Goal: Information Seeking & Learning: Learn about a topic

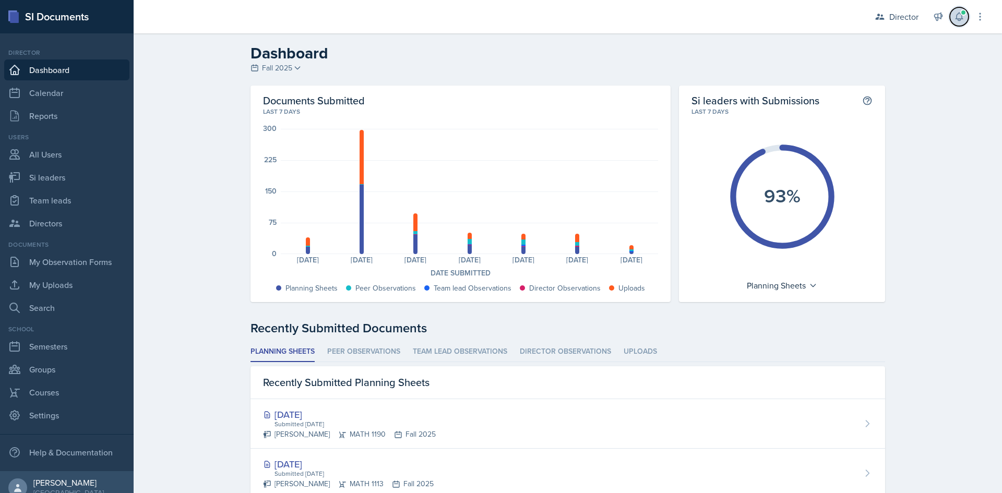
click at [959, 17] on icon at bounding box center [959, 16] width 10 height 10
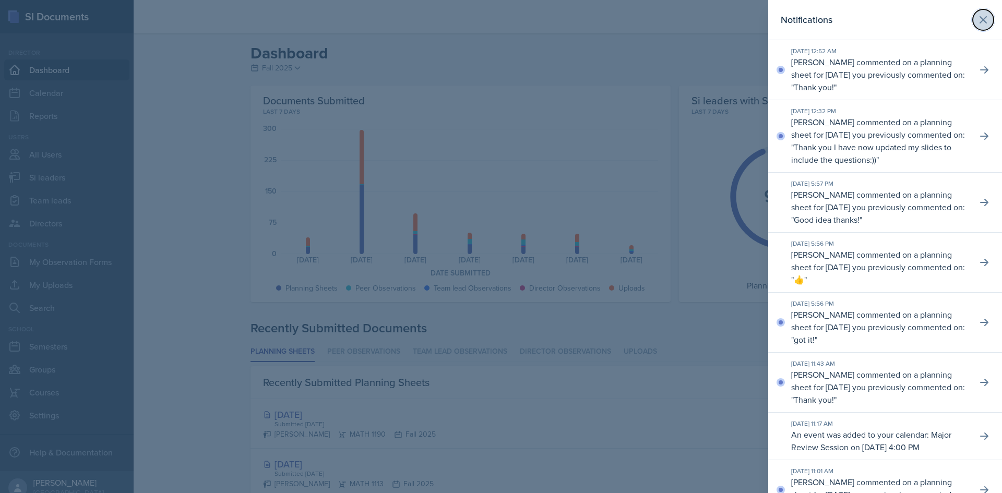
click at [978, 19] on icon at bounding box center [983, 20] width 13 height 13
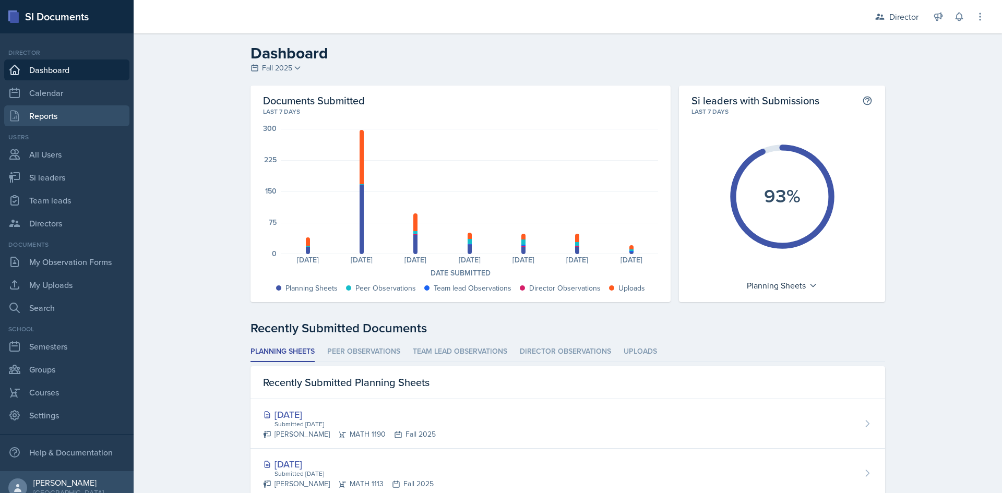
click at [52, 111] on link "Reports" at bounding box center [66, 115] width 125 height 21
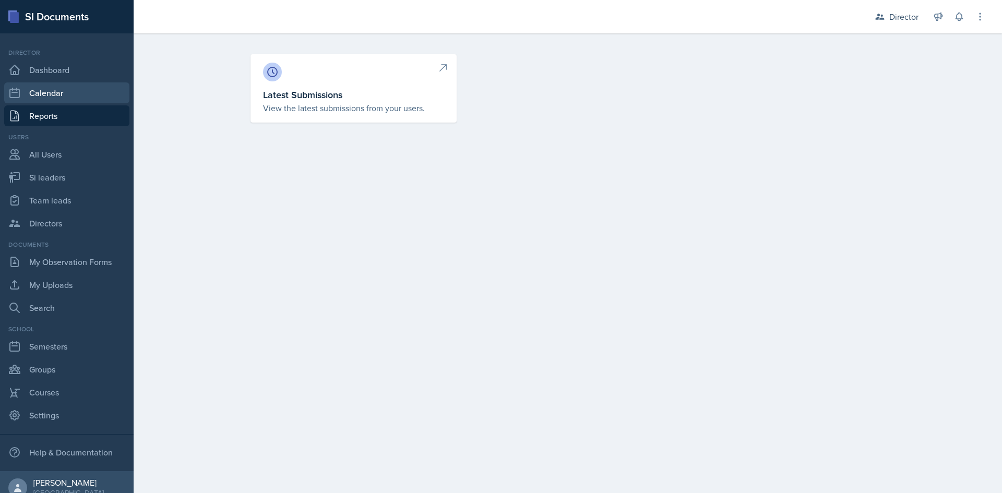
click at [54, 96] on link "Calendar" at bounding box center [66, 92] width 125 height 21
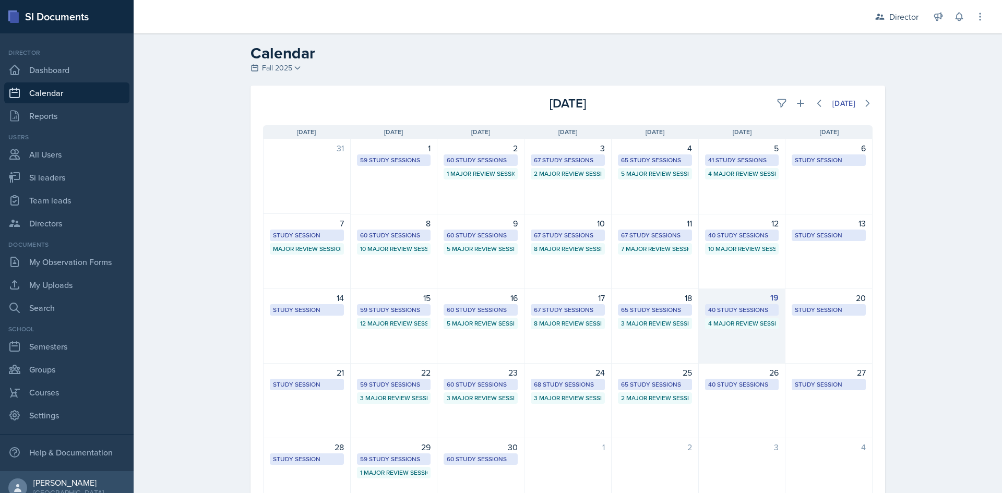
click at [755, 340] on div "19 40 Study Sessions 4 Major Review Sessions" at bounding box center [742, 326] width 87 height 75
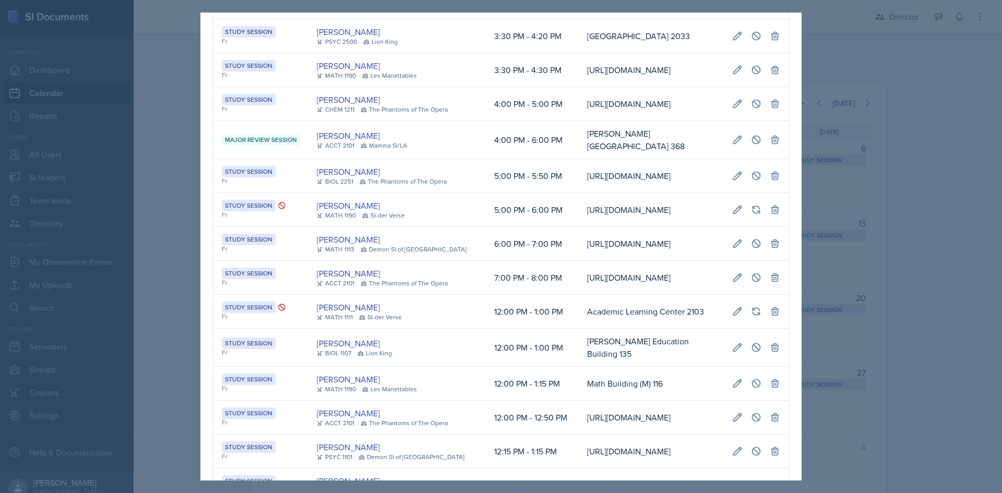
scroll to position [1096, 0]
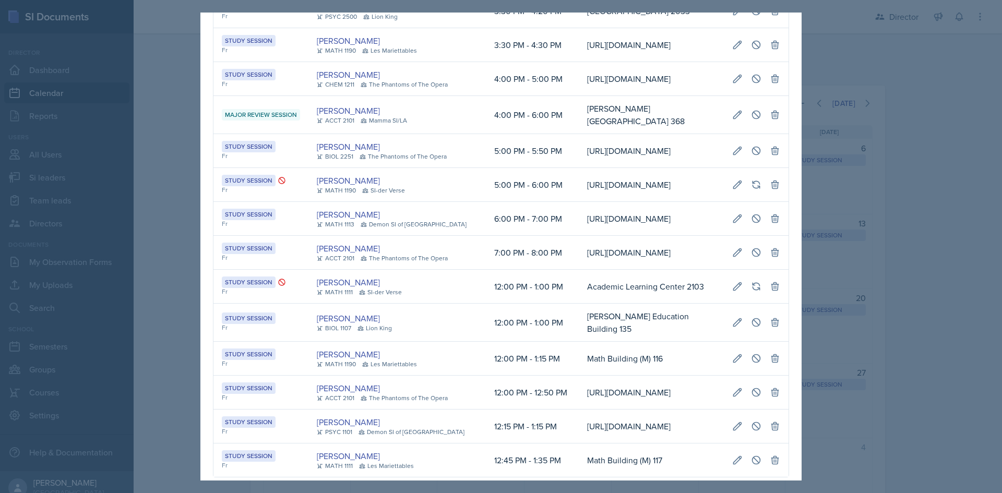
drag, startPoint x: 222, startPoint y: 253, endPoint x: 551, endPoint y: 262, distance: 328.8
click at [551, 96] on tr "Study Session Fr Suki Lewis CHEM 1211 The Phantoms of The Opera 4:00 PM - 5:00 …" at bounding box center [500, 79] width 575 height 34
click at [551, 96] on td "4:00 PM - 5:00 PM" at bounding box center [532, 79] width 93 height 34
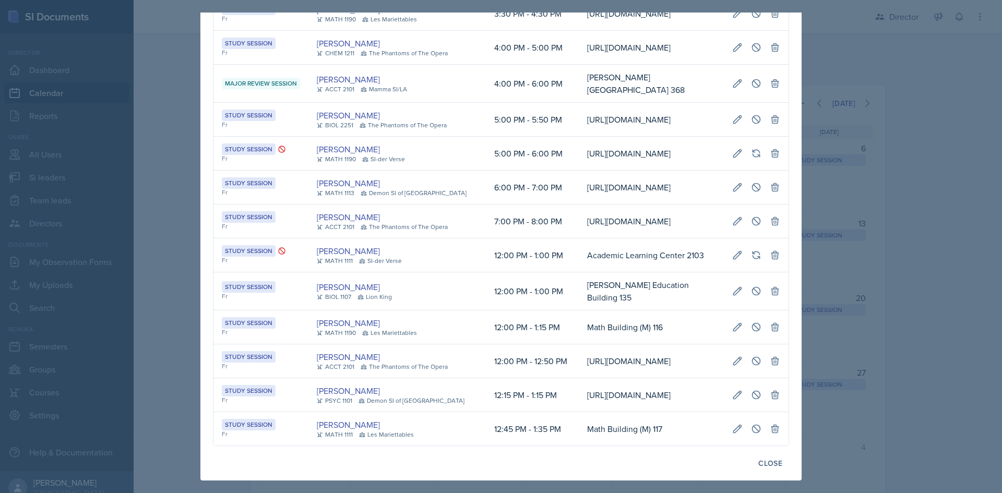
scroll to position [1133, 0]
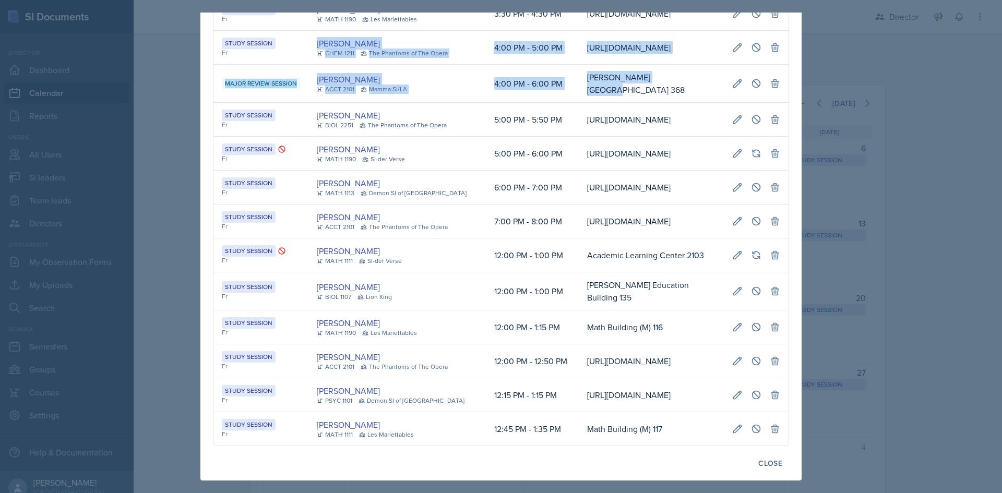
drag, startPoint x: 308, startPoint y: 213, endPoint x: 653, endPoint y: 275, distance: 350.0
click at [653, 103] on td "Burruss Building 368" at bounding box center [651, 84] width 145 height 38
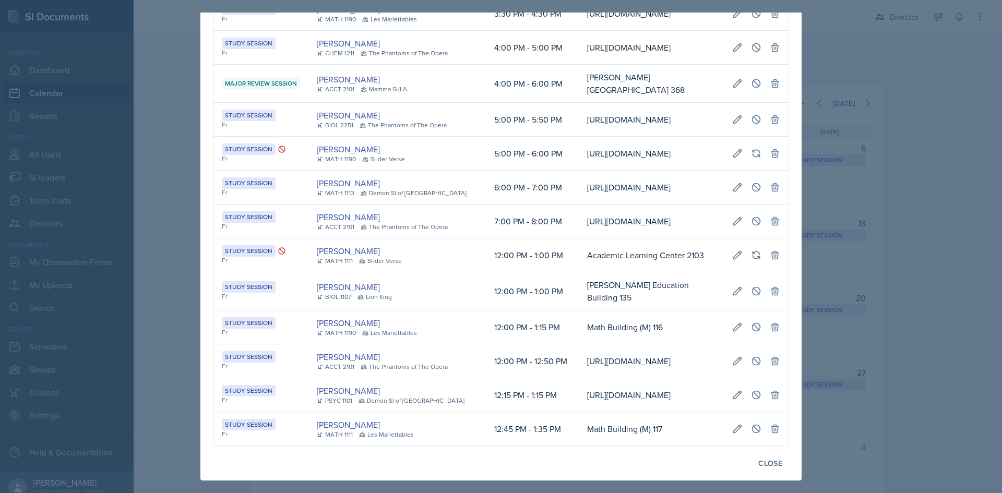
drag, startPoint x: 217, startPoint y: 216, endPoint x: 670, endPoint y: 279, distance: 457.2
click at [675, 103] on td "Burruss Building 368" at bounding box center [651, 84] width 145 height 38
drag, startPoint x: 222, startPoint y: 271, endPoint x: 656, endPoint y: 274, distance: 434.1
click at [656, 103] on tr "Major Review Session Becca Adams ACCT 2101 Mamma SI/LA 4:00 PM - 6:00 PM Burrus…" at bounding box center [500, 84] width 575 height 38
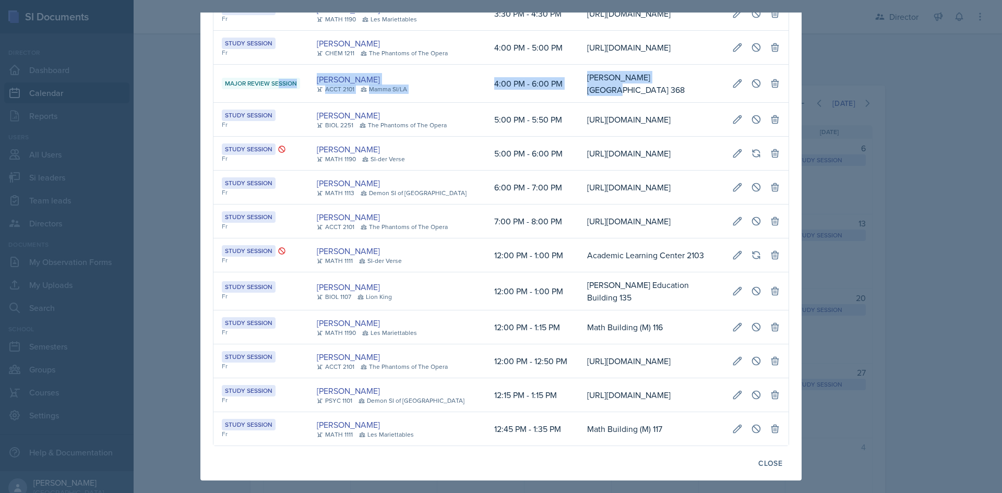
click at [692, 103] on td "Burruss Building 368" at bounding box center [651, 84] width 145 height 38
drag, startPoint x: 223, startPoint y: 214, endPoint x: 751, endPoint y: 224, distance: 528.6
click at [751, 103] on tr "Major Review Session Becca Adams ACCT 2101 Mamma SI/LA 4:00 PM - 6:00 PM Burrus…" at bounding box center [500, 84] width 575 height 38
click at [724, 103] on td "Burruss Building 368" at bounding box center [651, 84] width 145 height 38
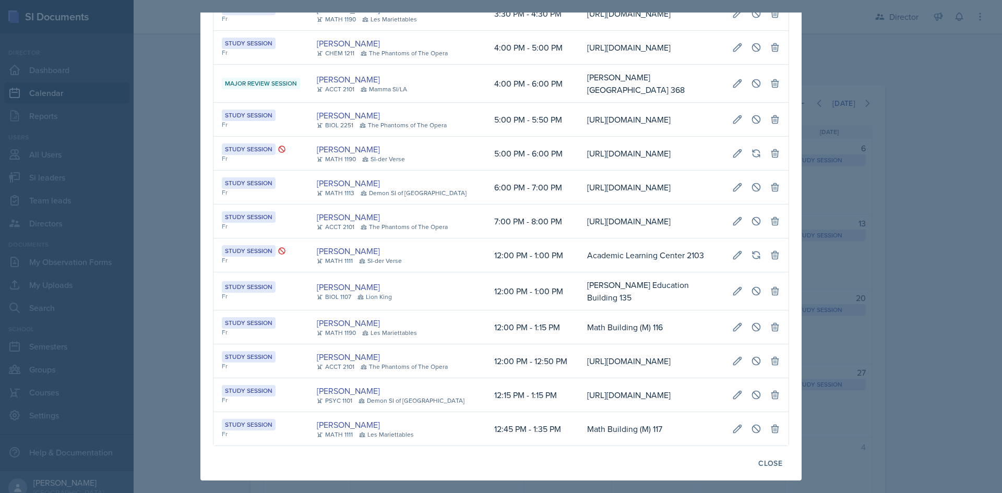
scroll to position [0, 239]
drag, startPoint x: 297, startPoint y: 162, endPoint x: 227, endPoint y: 180, distance: 72.8
click at [227, 65] on tr "Study Session Fr Suki Lewis CHEM 1211 The Phantoms of The Opera 4:00 PM - 5:00 …" at bounding box center [500, 48] width 575 height 34
click at [486, 65] on td "4:00 PM - 5:00 PM" at bounding box center [532, 48] width 93 height 34
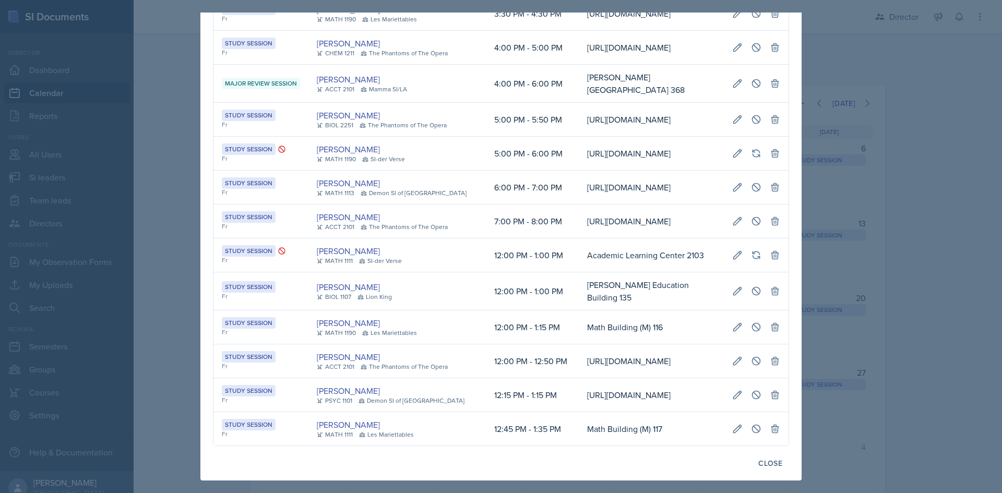
drag, startPoint x: 340, startPoint y: 207, endPoint x: 251, endPoint y: 207, distance: 88.7
click at [981, 253] on div at bounding box center [501, 246] width 1002 height 493
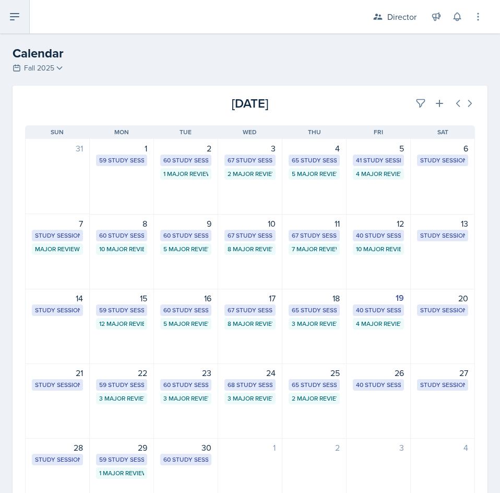
click at [15, 18] on icon at bounding box center [14, 16] width 13 height 13
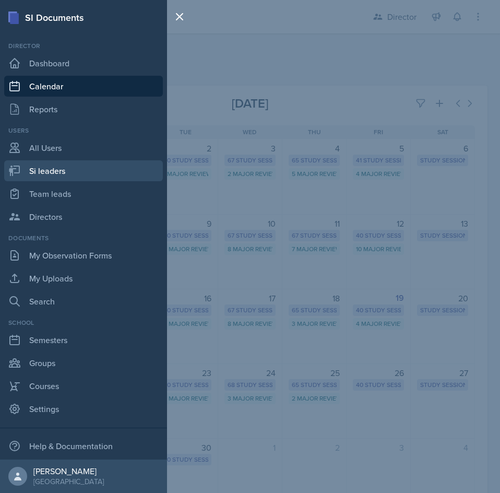
click at [70, 170] on link "Si leaders" at bounding box center [83, 170] width 159 height 21
select select "2bed604d-1099-4043-b1bc-2365e8740244"
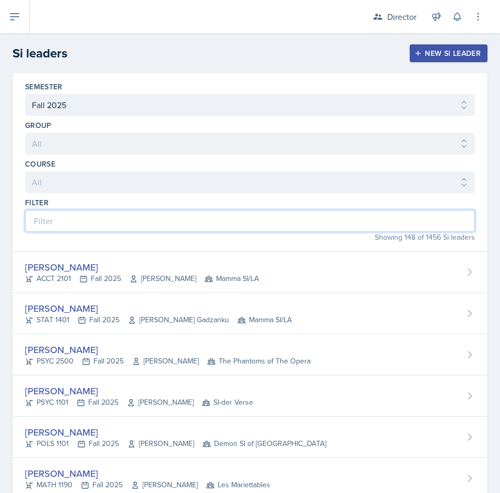
click at [241, 224] on input at bounding box center [250, 221] width 450 height 22
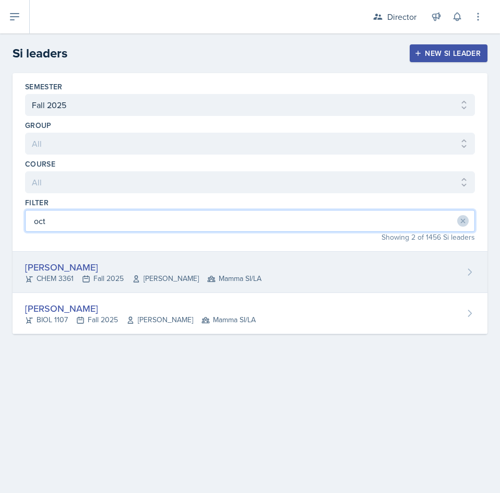
type input "oct"
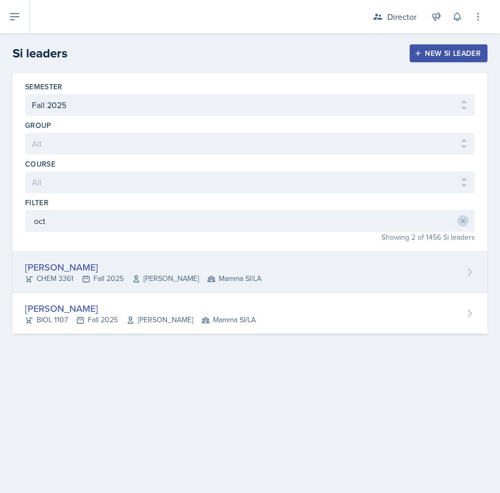
click at [259, 265] on div "Octavia Kaham CHEM 3361 Fall 2025 Jack Duff Mamma SI/LA" at bounding box center [250, 271] width 475 height 41
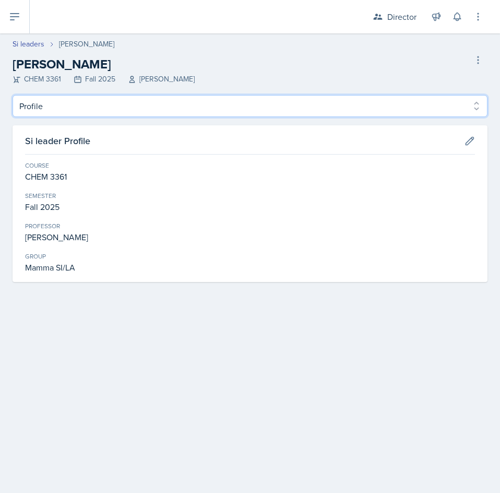
drag, startPoint x: 190, startPoint y: 110, endPoint x: 186, endPoint y: 115, distance: 6.6
click at [190, 110] on select "Profile Planning Sheets Observation Forms Uploads" at bounding box center [250, 106] width 475 height 22
select select "Planning Sheets"
click at [13, 95] on select "Profile Planning Sheets Observation Forms Uploads" at bounding box center [250, 106] width 475 height 22
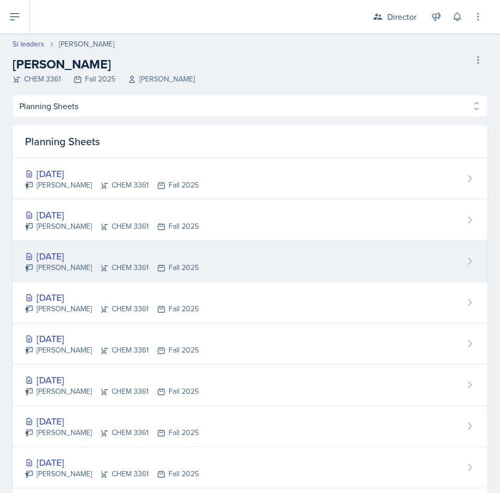
click at [309, 261] on div "Sep 18th, 2025 Octavia Kaham CHEM 3361 Fall 2025" at bounding box center [250, 261] width 475 height 41
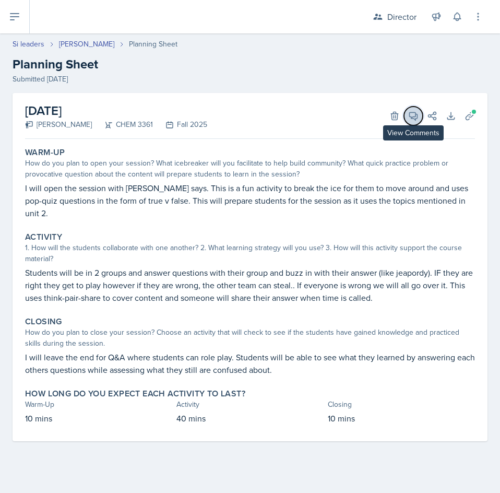
click at [413, 122] on button "View Comments" at bounding box center [413, 115] width 19 height 19
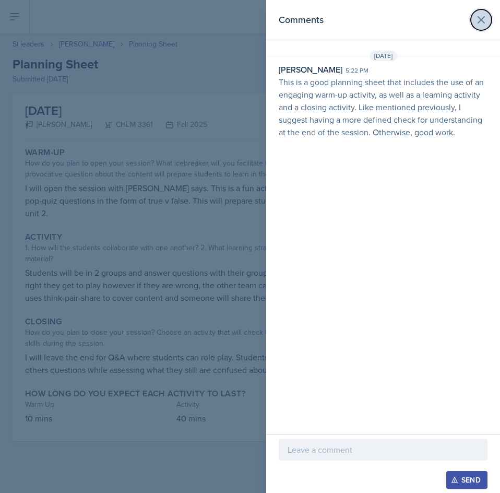
click at [476, 21] on icon at bounding box center [481, 20] width 13 height 13
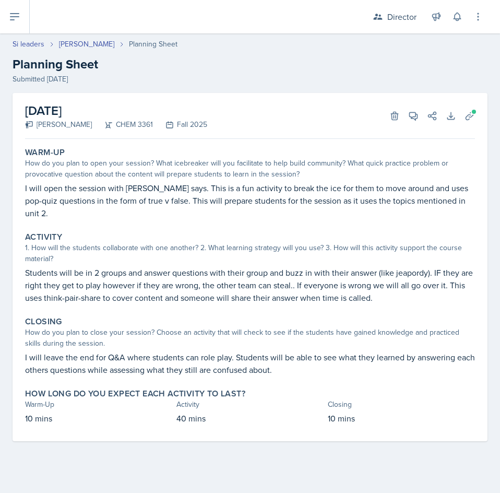
select select "Planning Sheets"
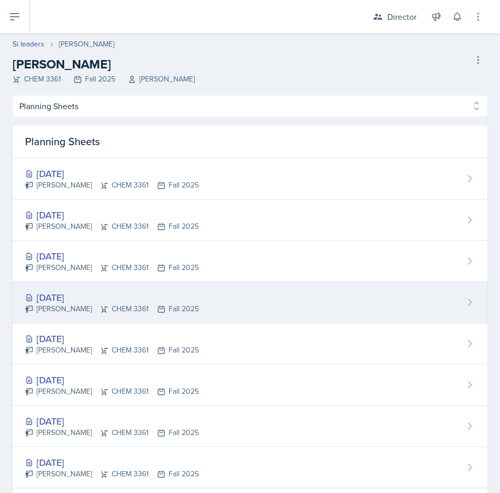
click at [217, 296] on div "Sep 17th, 2025 Octavia Kaham CHEM 3361 Fall 2025" at bounding box center [250, 302] width 475 height 41
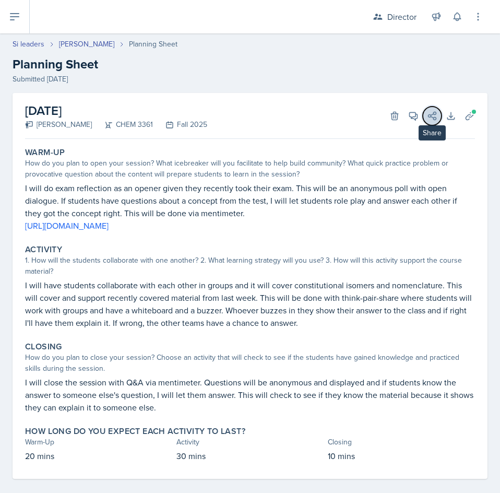
click at [423, 115] on button "Share" at bounding box center [432, 115] width 19 height 19
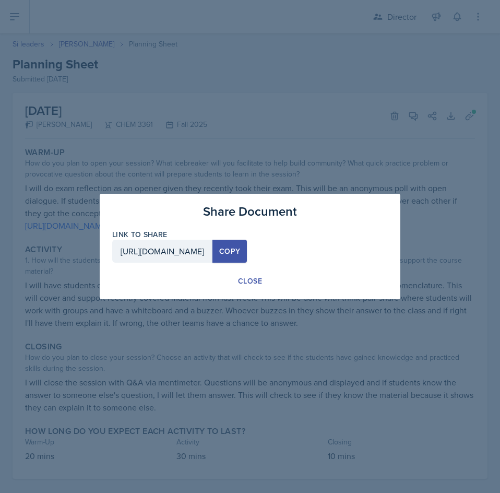
click at [395, 88] on div at bounding box center [250, 246] width 500 height 493
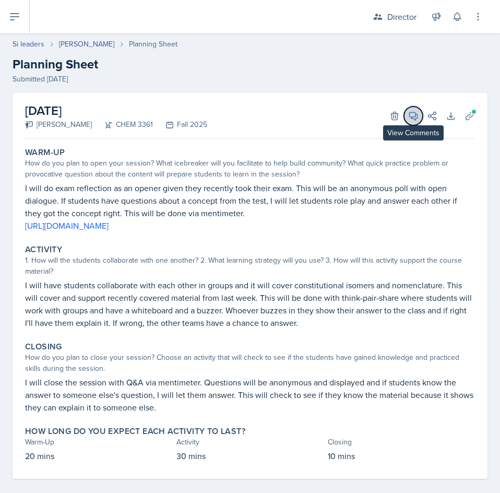
click at [410, 112] on icon at bounding box center [414, 116] width 8 height 8
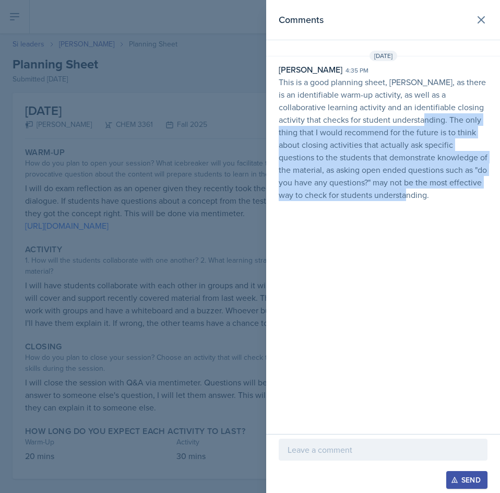
drag, startPoint x: 402, startPoint y: 115, endPoint x: 389, endPoint y: 195, distance: 81.0
click at [389, 195] on p "This is a good planning sheet, Octavia, as there is an identifiable warm-up act…" at bounding box center [383, 138] width 209 height 125
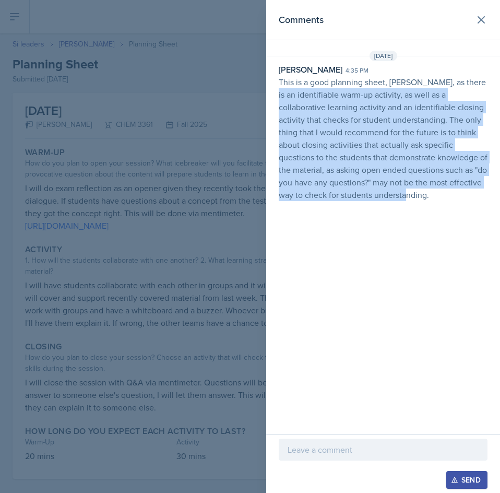
drag, startPoint x: 389, startPoint y: 195, endPoint x: 273, endPoint y: 97, distance: 151.4
click at [273, 97] on div "Christian Wiggins 4:35 pm This is a good planning sheet, Octavia, as there is a…" at bounding box center [383, 132] width 234 height 138
click at [482, 21] on icon at bounding box center [481, 20] width 13 height 13
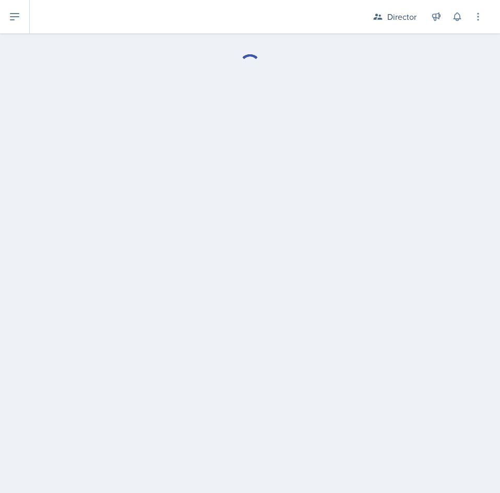
select select "Planning Sheets"
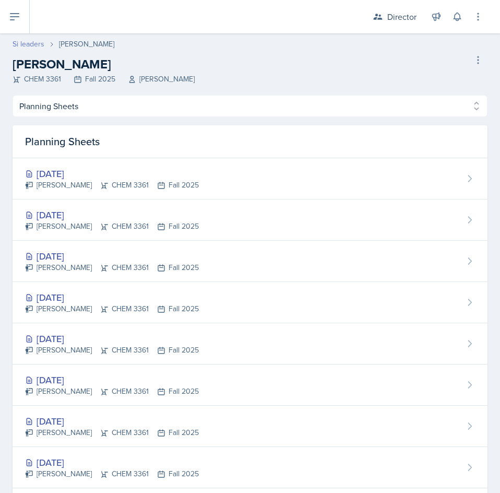
click at [29, 42] on link "Si leaders" at bounding box center [29, 44] width 32 height 11
select select "2bed604d-1099-4043-b1bc-2365e8740244"
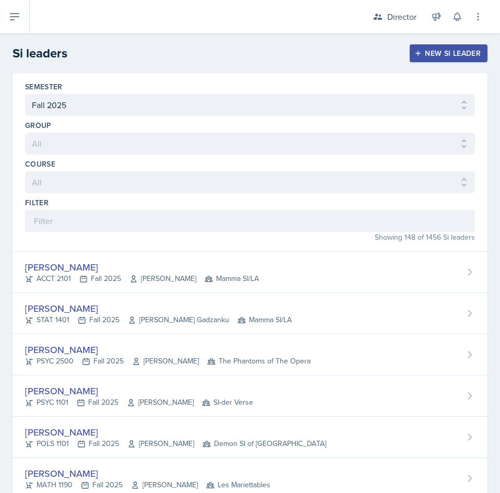
click at [220, 236] on div "Showing 148 of 1456 Si leaders" at bounding box center [250, 237] width 450 height 11
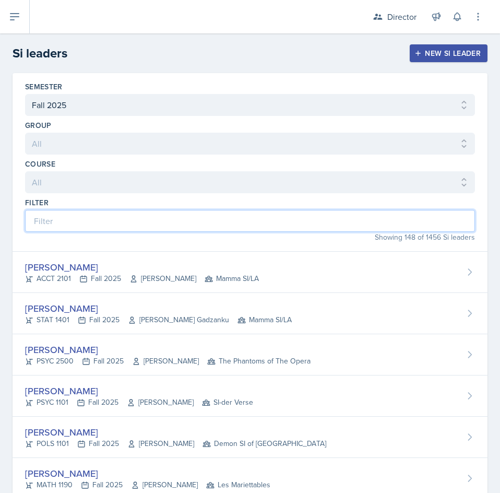
click at [254, 219] on input at bounding box center [250, 221] width 450 height 22
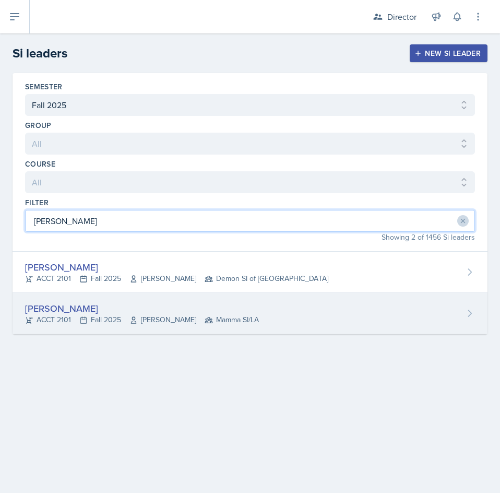
type input "mell"
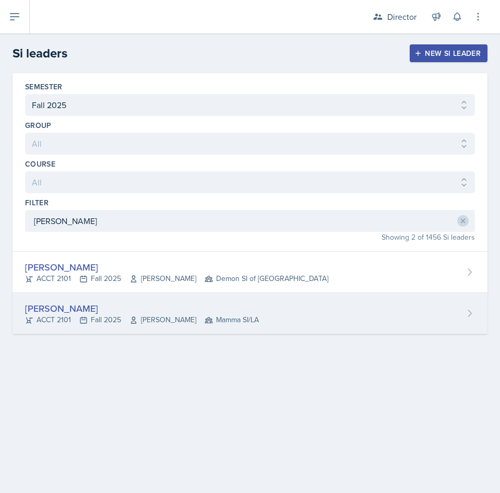
click at [240, 308] on div "Melleah Richards ACCT 2101 Fall 2025 Qi Dong Mamma SI/LA" at bounding box center [250, 313] width 475 height 41
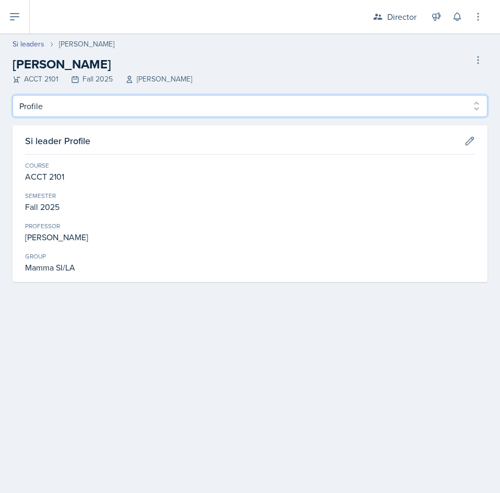
click at [98, 113] on select "Profile Planning Sheets Observation Forms Uploads" at bounding box center [250, 106] width 475 height 22
select select "Planning Sheets"
click at [13, 95] on select "Profile Planning Sheets Observation Forms Uploads" at bounding box center [250, 106] width 475 height 22
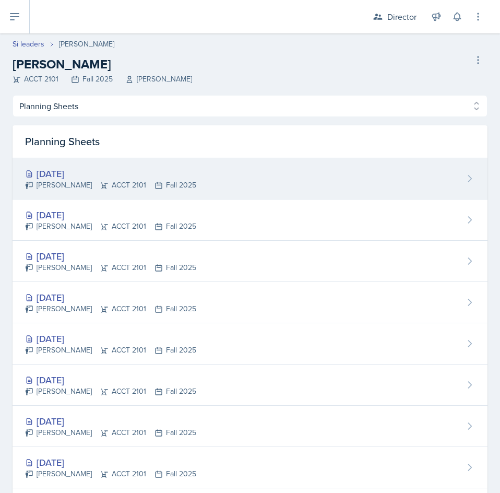
click at [193, 187] on div "Melleah Richards ACCT 2101 Fall 2025" at bounding box center [110, 184] width 171 height 11
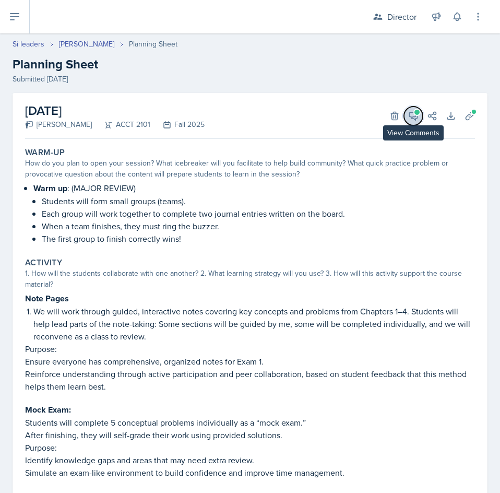
click at [410, 119] on icon at bounding box center [414, 116] width 8 height 8
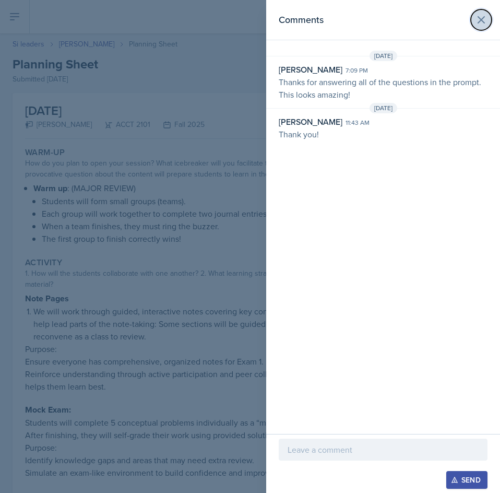
click at [478, 23] on icon at bounding box center [481, 20] width 6 height 6
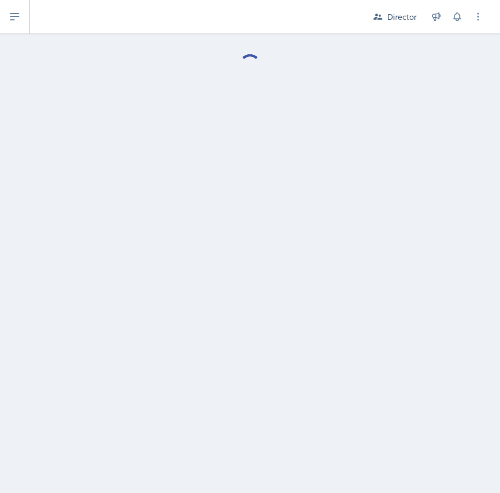
select select "Planning Sheets"
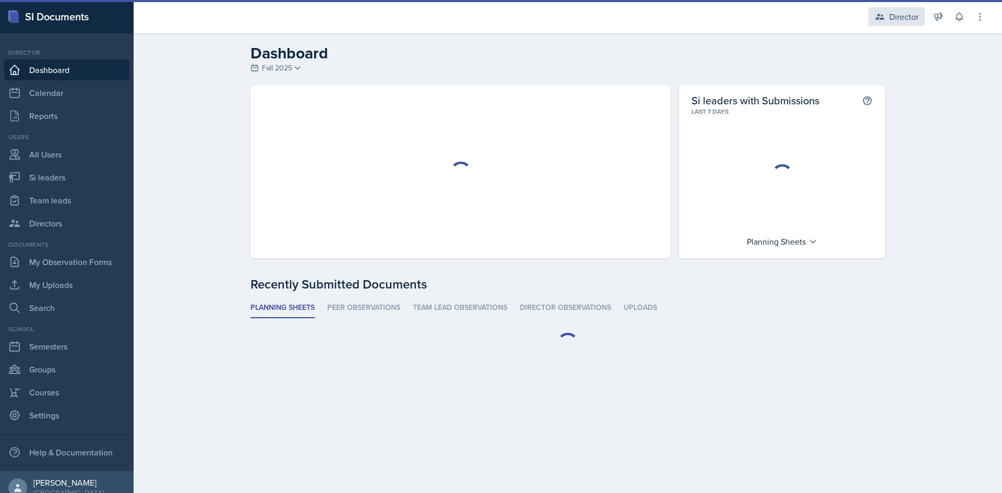
click at [897, 23] on div "Director" at bounding box center [896, 16] width 56 height 19
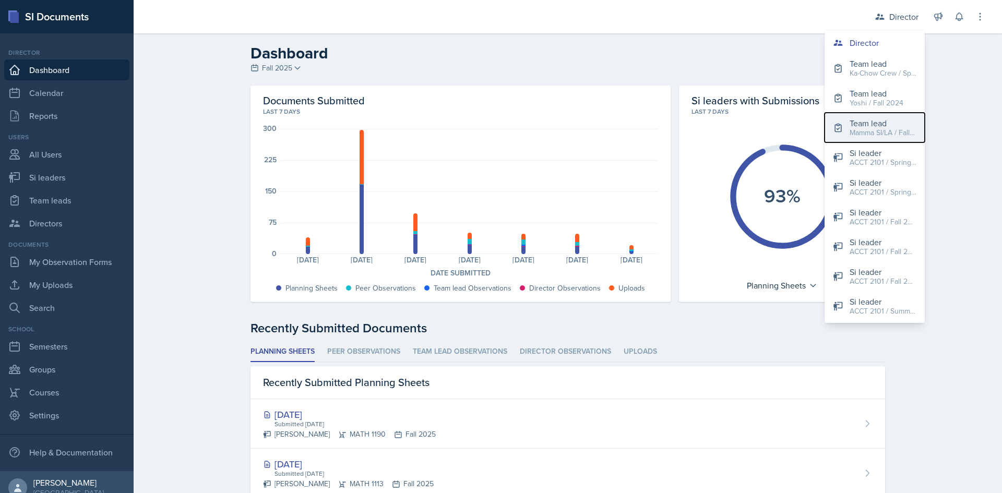
click at [881, 121] on div "Team lead" at bounding box center [882, 123] width 67 height 13
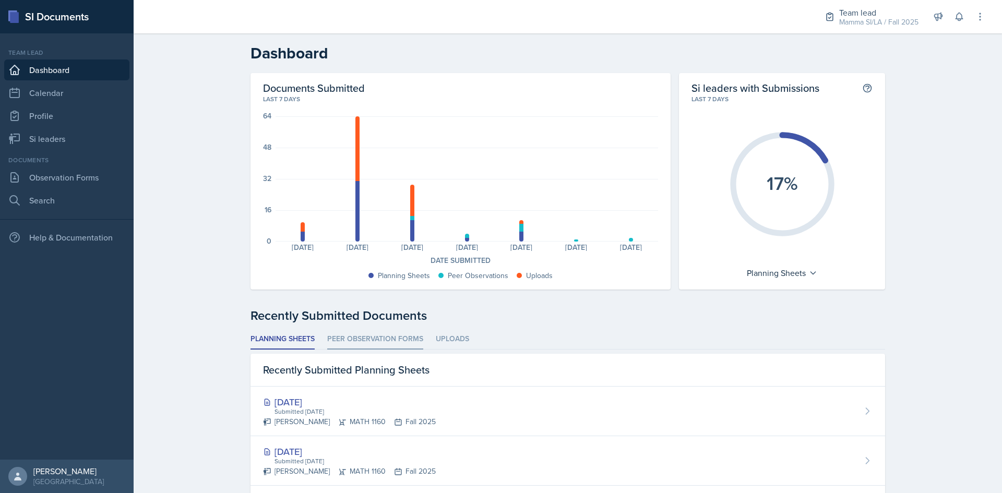
click at [372, 340] on li "Peer Observation Forms" at bounding box center [375, 339] width 96 height 20
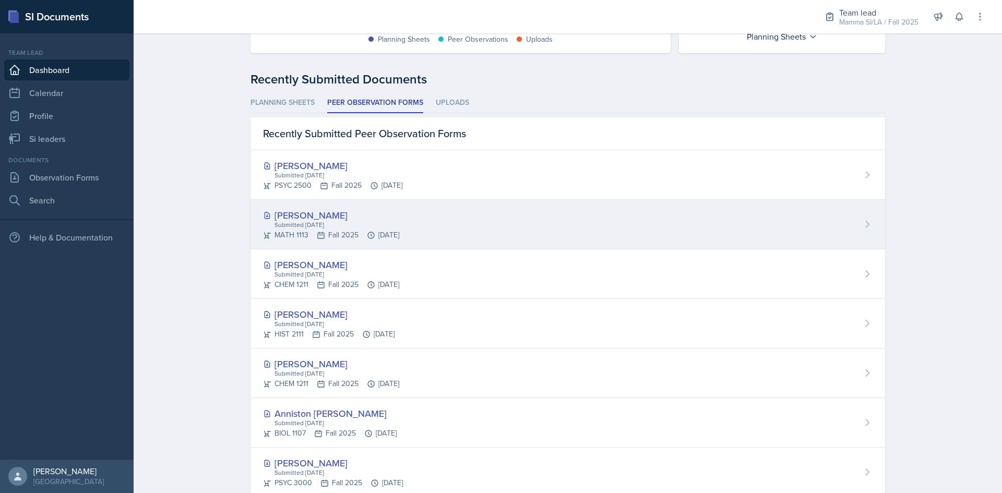
scroll to position [261, 0]
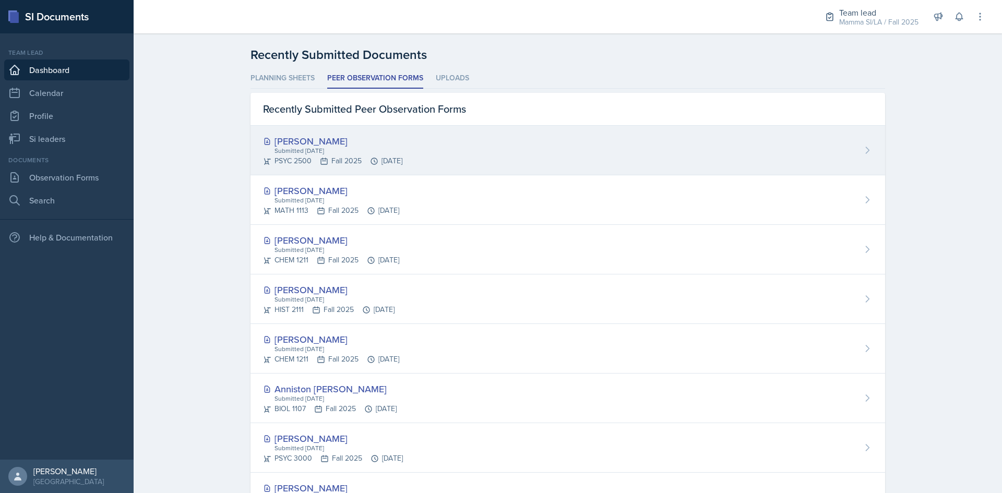
click at [309, 138] on div "[PERSON_NAME]" at bounding box center [332, 141] width 139 height 14
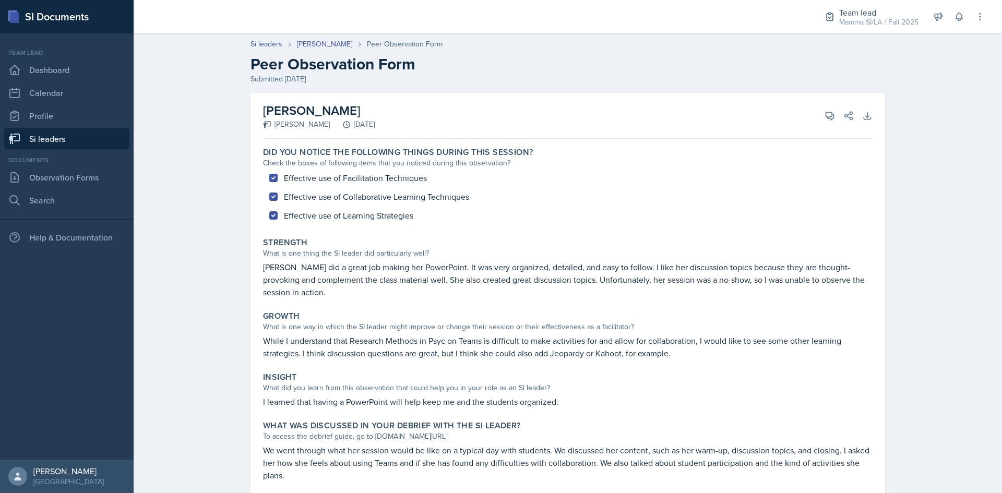
scroll to position [30, 0]
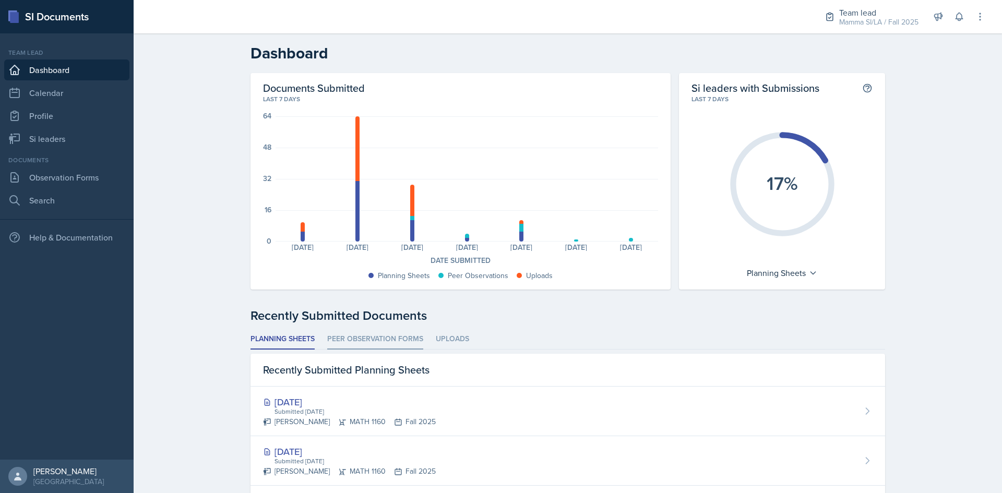
click at [371, 337] on li "Peer Observation Forms" at bounding box center [375, 339] width 96 height 20
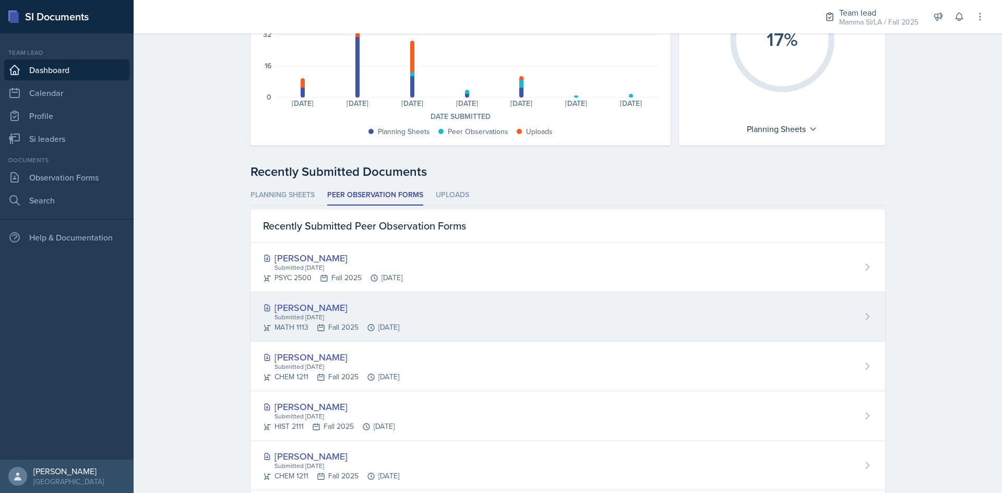
scroll to position [157, 0]
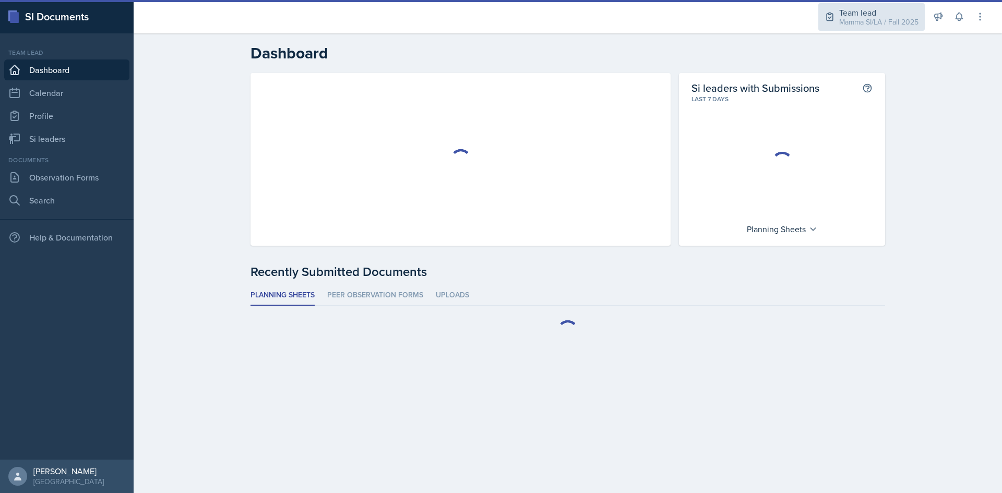
click at [857, 19] on div "Mamma SI/LA / Fall 2025" at bounding box center [878, 22] width 79 height 11
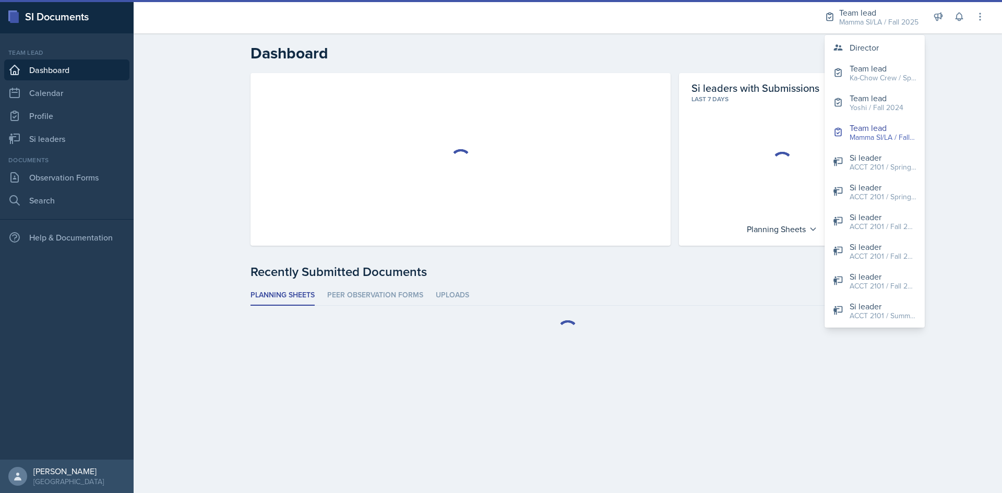
click at [694, 56] on h2 "Dashboard" at bounding box center [567, 53] width 634 height 19
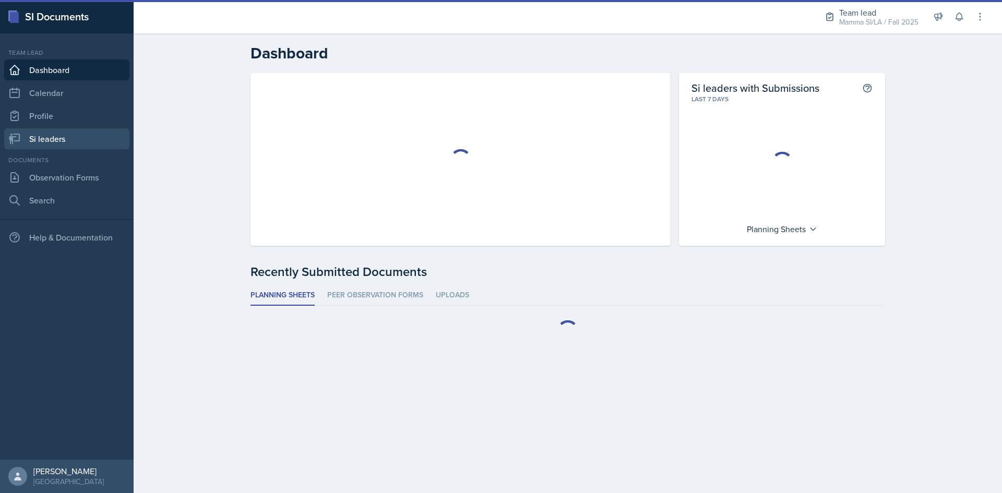
click at [86, 140] on link "Si leaders" at bounding box center [66, 138] width 125 height 21
